Goal: Navigation & Orientation: Understand site structure

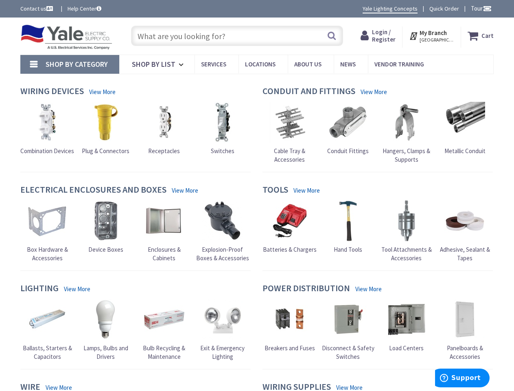
click at [257, 196] on div "Tools View More Batteries & Chargers Hand Tools" at bounding box center [378, 228] width 243 height 86
click at [480, 8] on span "Tour" at bounding box center [481, 8] width 21 height 8
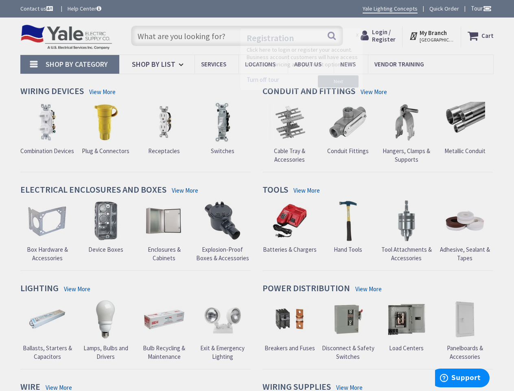
click at [487, 8] on div at bounding box center [257, 195] width 514 height 391
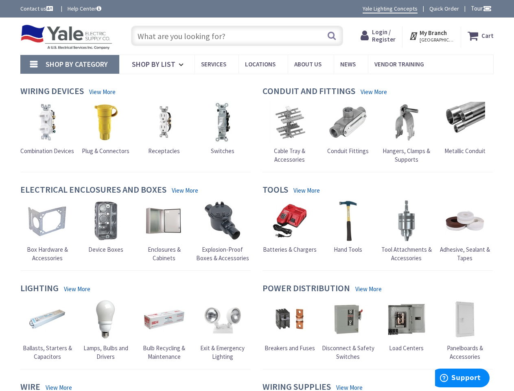
click at [433, 36] on strong "My Branch" at bounding box center [433, 33] width 27 height 8
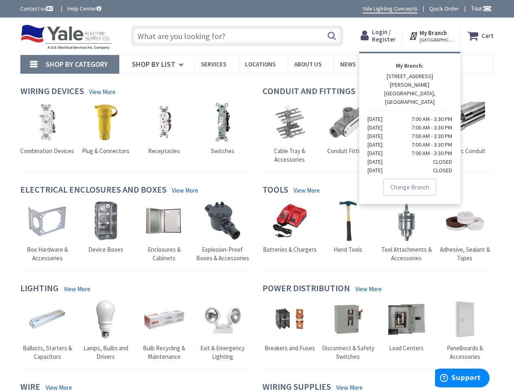
click at [70, 64] on span "Shop By Category" at bounding box center [77, 63] width 62 height 9
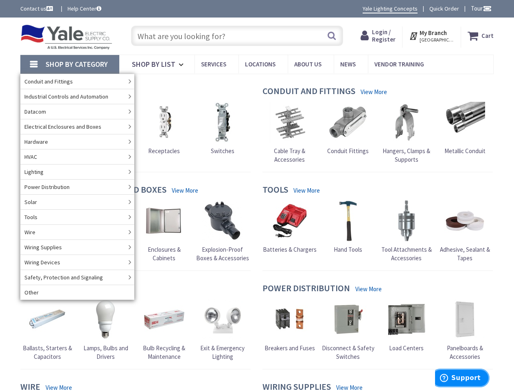
click at [463, 378] on span "Support" at bounding box center [466, 377] width 29 height 7
